Goal: Find specific page/section: Find specific page/section

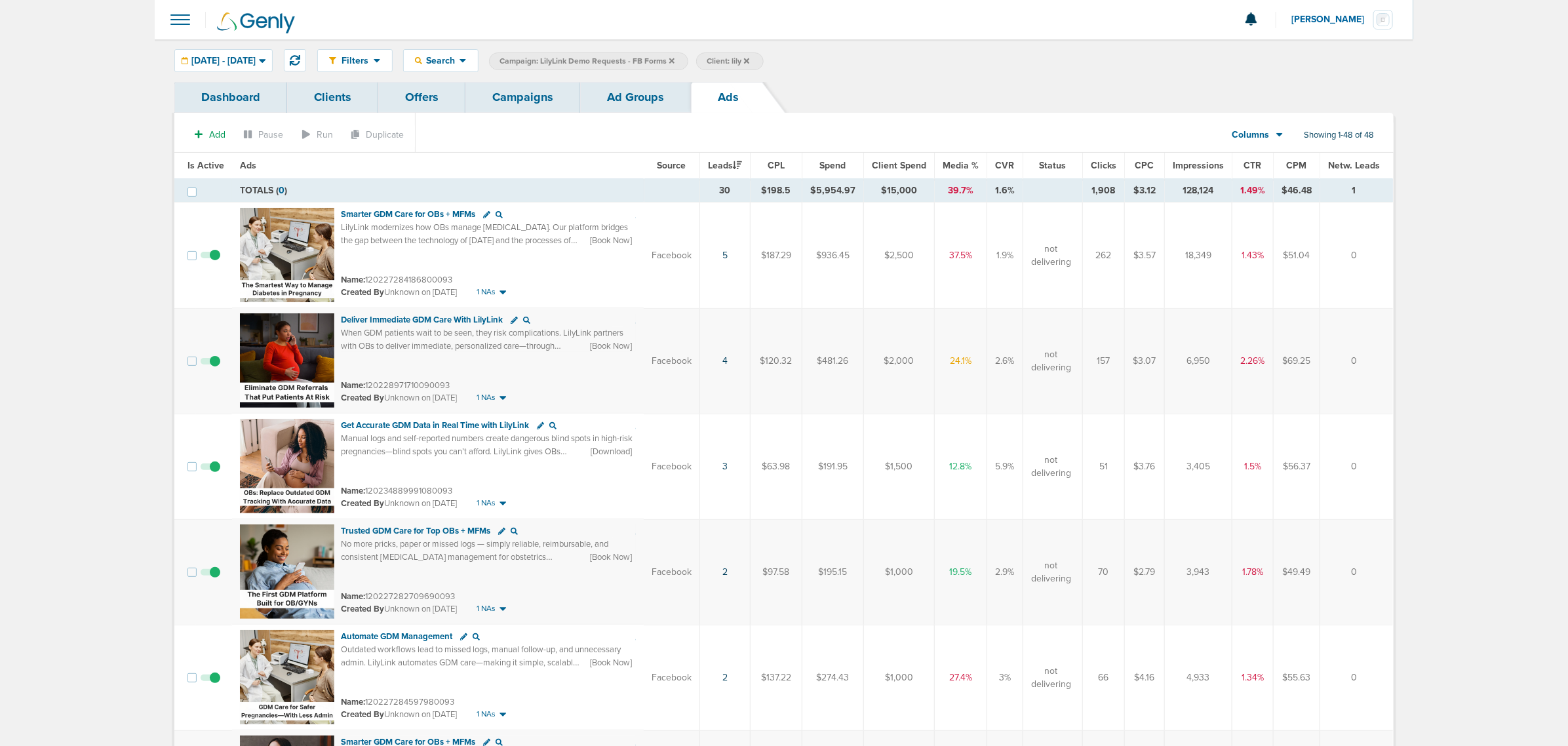
click at [439, 90] on link "Offers" at bounding box center [422, 98] width 87 height 31
click at [440, 97] on link "Offers" at bounding box center [422, 98] width 87 height 31
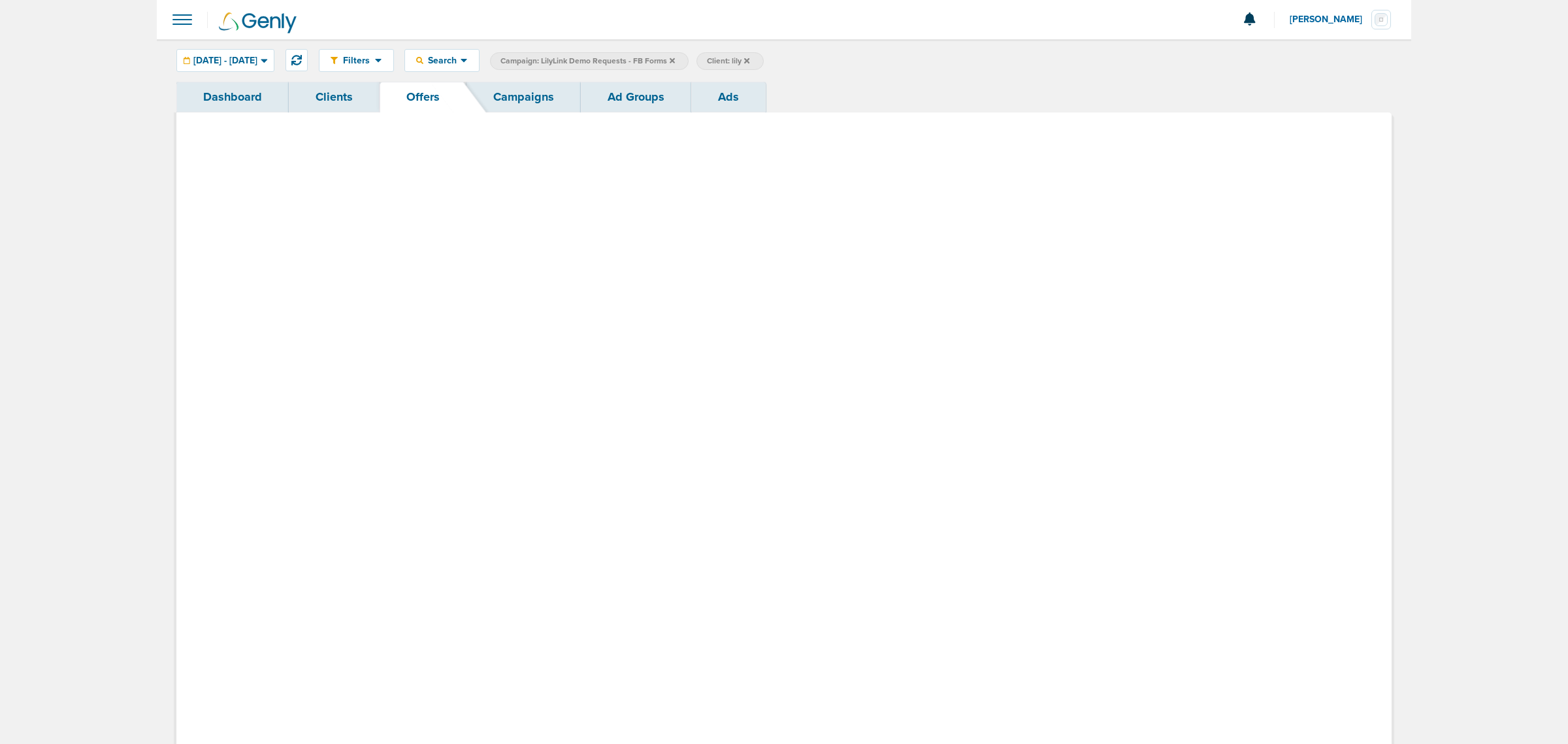
click at [422, 90] on link "Offers" at bounding box center [423, 97] width 87 height 31
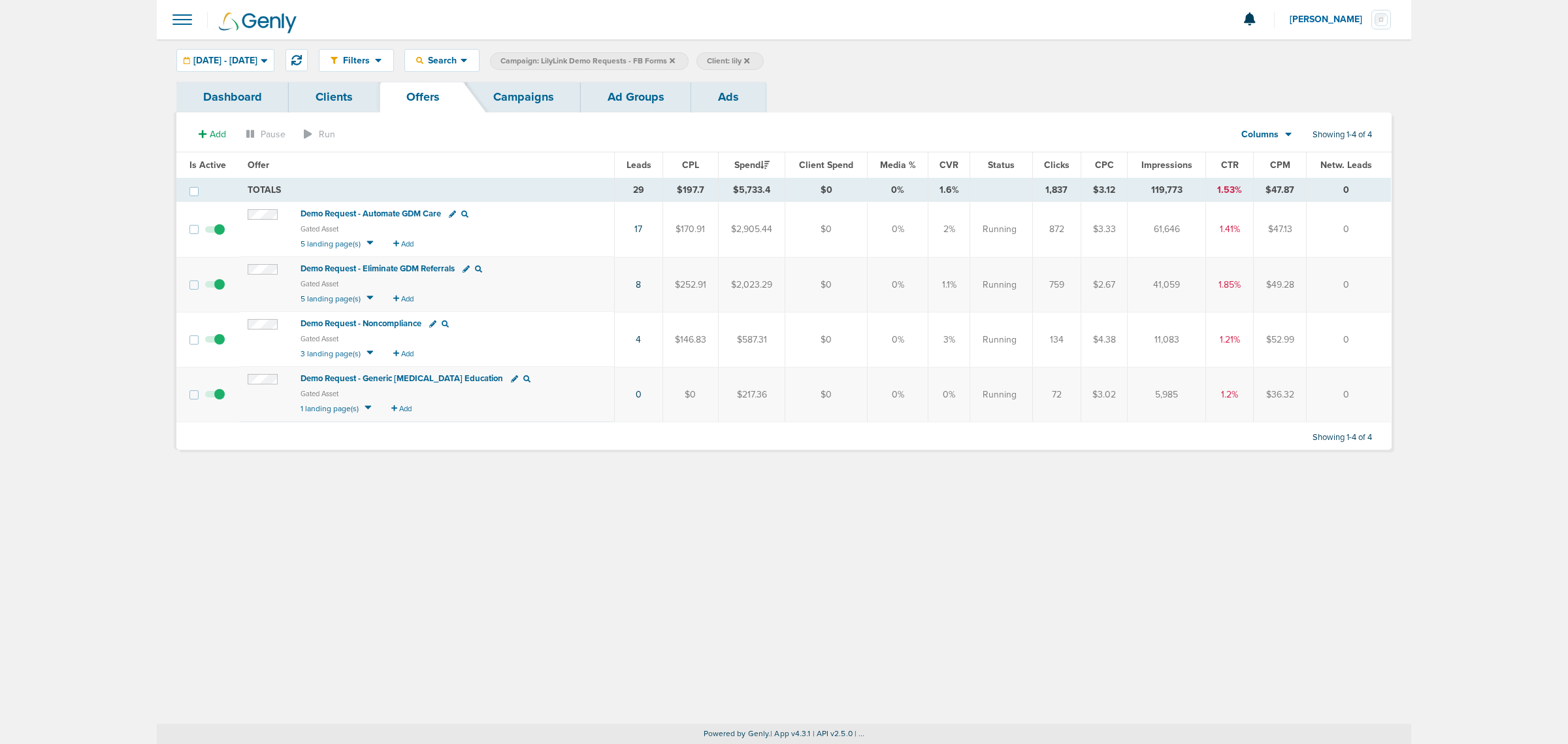
click at [400, 205] on td "Demo Request - Automate GDM Care Gated Asset 5 landing page(s) Add" at bounding box center [427, 229] width 375 height 55
click at [400, 213] on span "Demo Request - Automate GDM Care" at bounding box center [371, 214] width 141 height 11
